Goal: Task Accomplishment & Management: Manage account settings

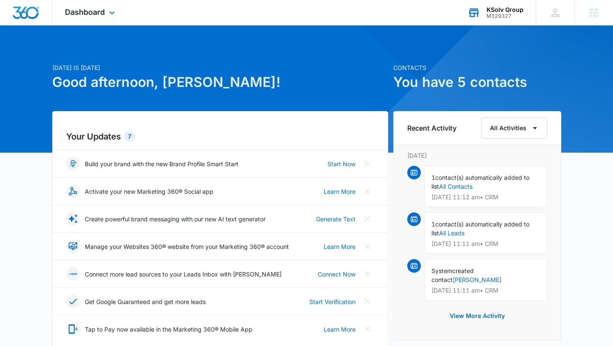
click at [507, 17] on div "M329327" at bounding box center [504, 16] width 37 height 6
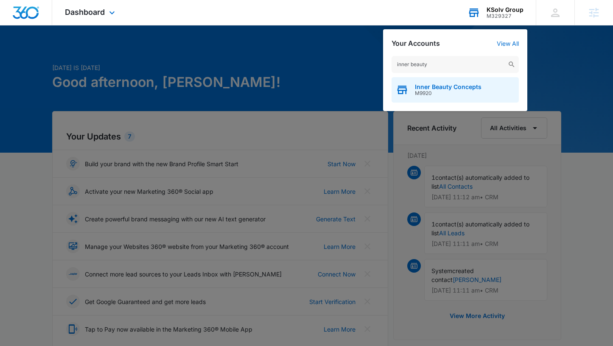
type input "inner beauty"
click at [460, 87] on span "Inner Beauty Concepts" at bounding box center [448, 87] width 67 height 7
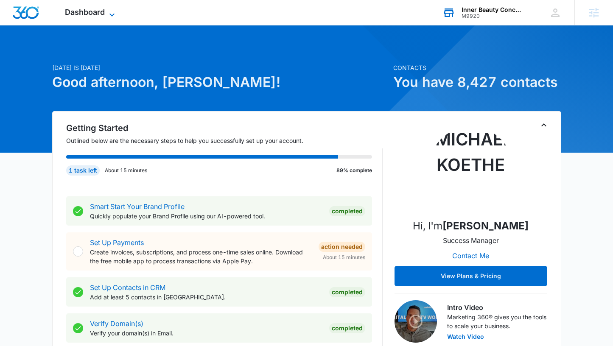
click at [108, 11] on icon at bounding box center [112, 15] width 10 height 10
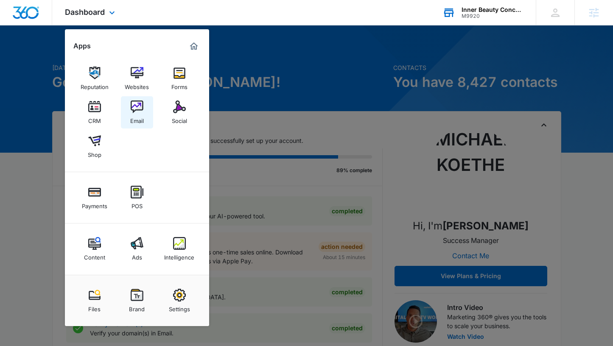
click at [137, 109] on img at bounding box center [137, 106] width 13 height 13
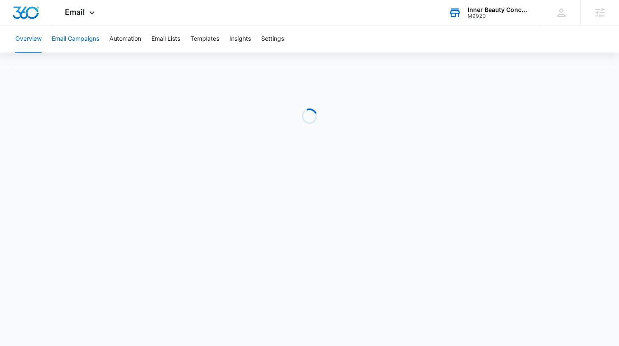
click at [71, 41] on button "Email Campaigns" at bounding box center [75, 38] width 47 height 27
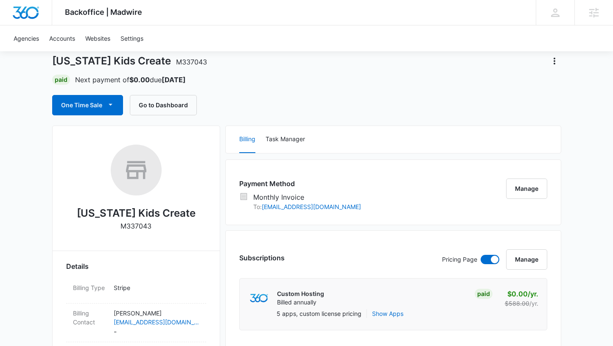
scroll to position [9, 0]
